Goal: Task Accomplishment & Management: Use online tool/utility

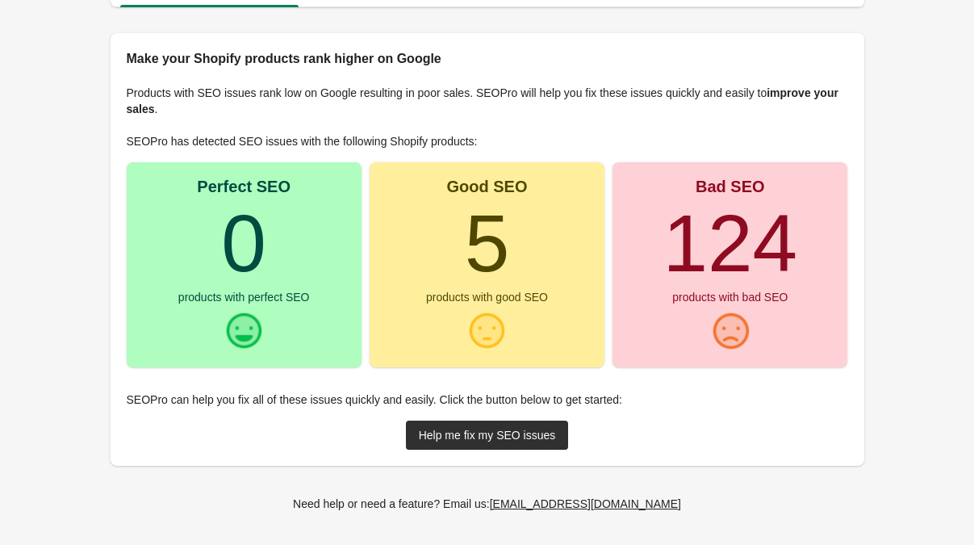
scroll to position [168, 0]
click at [456, 430] on div "Help me fix my SEO issues" at bounding box center [487, 435] width 137 height 13
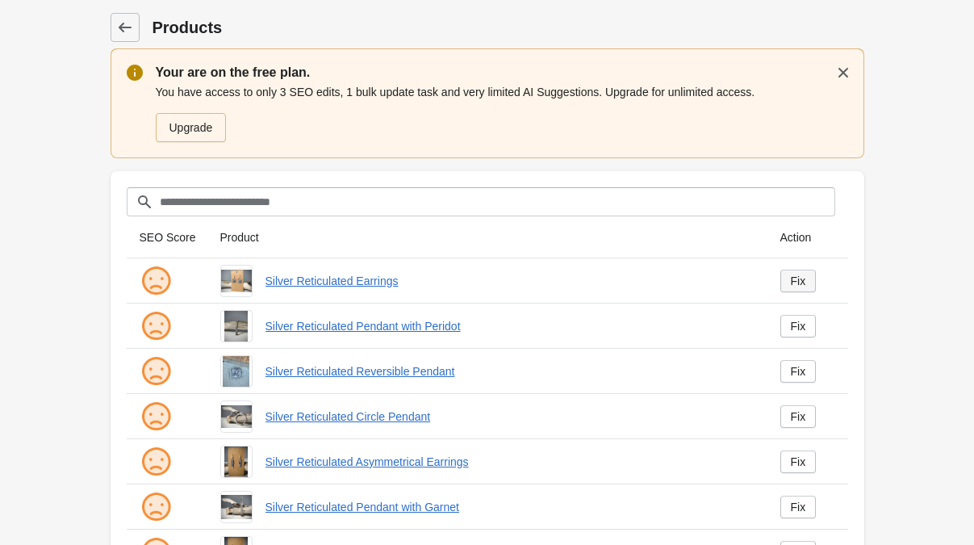
click at [801, 285] on div "Fix" at bounding box center [798, 280] width 15 height 13
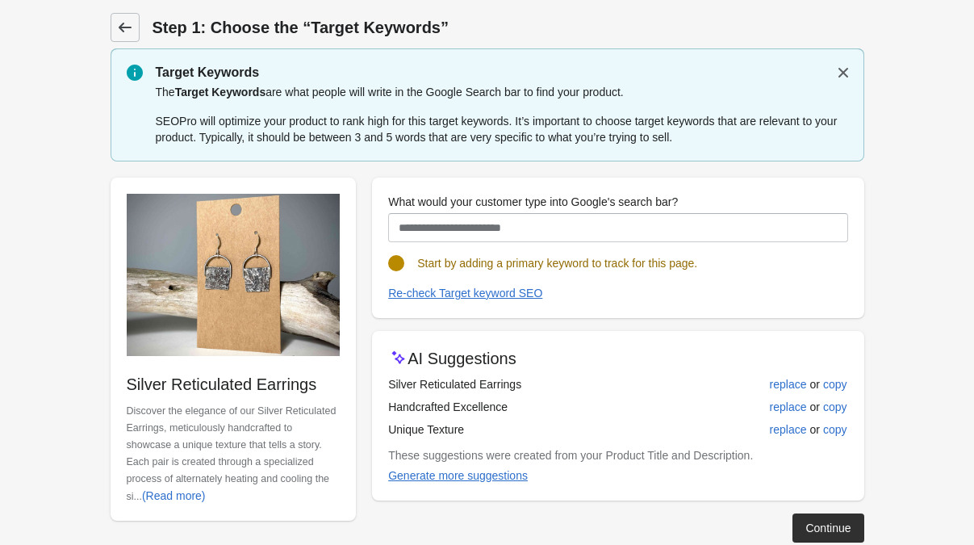
click at [136, 36] on link at bounding box center [125, 27] width 29 height 29
